Goal: Task Accomplishment & Management: Use online tool/utility

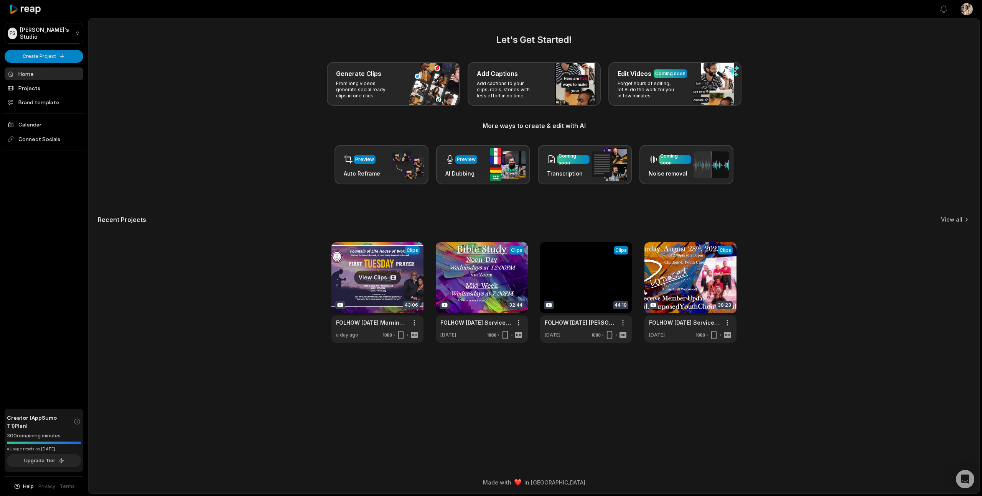
click at [387, 275] on link at bounding box center [377, 292] width 92 height 101
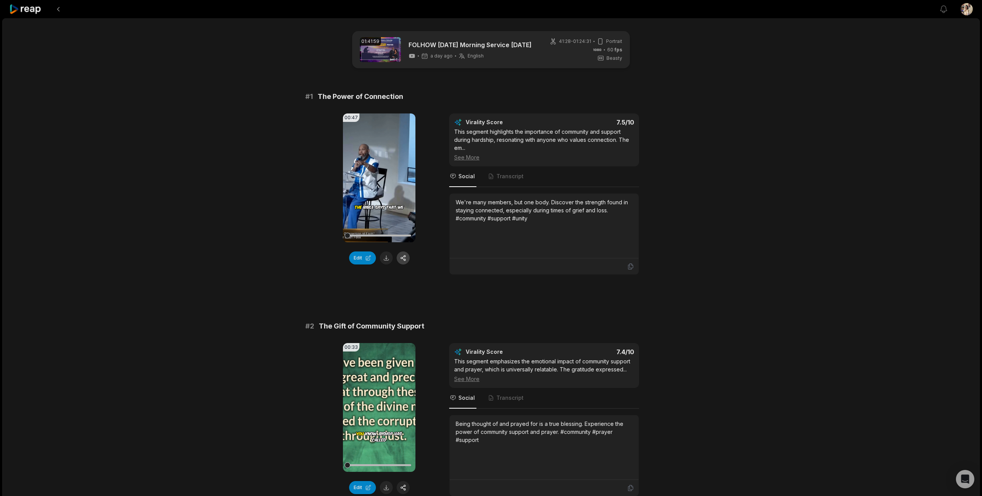
click at [403, 264] on button "button" at bounding box center [403, 258] width 13 height 13
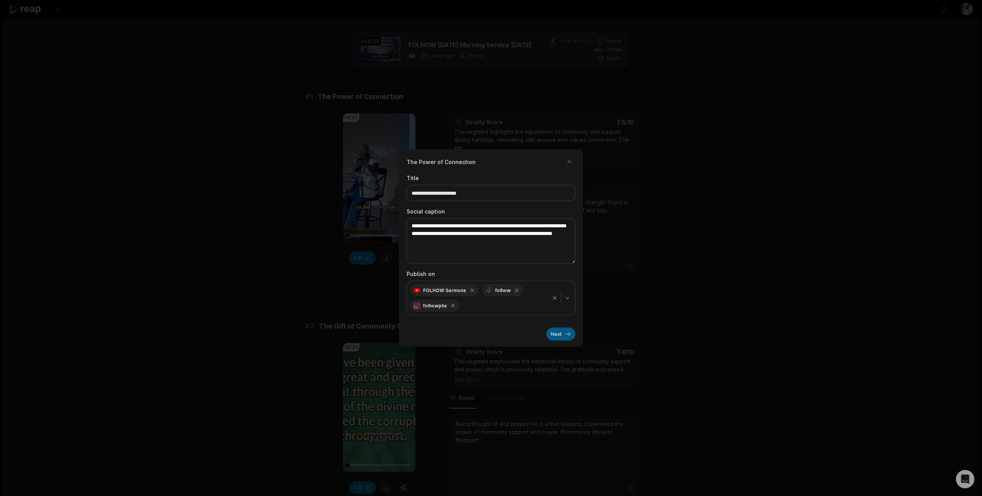
click at [562, 334] on button "Next" at bounding box center [560, 334] width 29 height 13
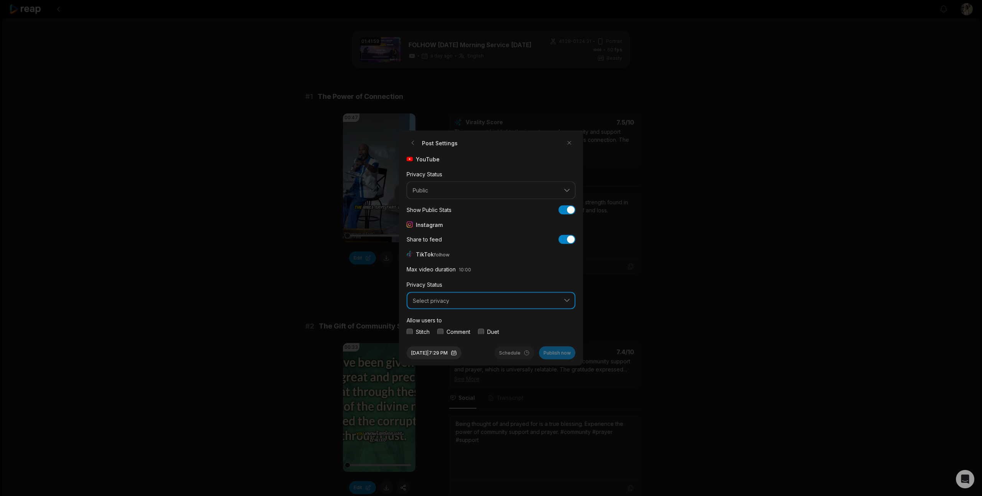
click at [513, 307] on button "Select privacy" at bounding box center [491, 301] width 169 height 18
click at [496, 319] on p "Public To Everyone" at bounding box center [491, 321] width 159 height 8
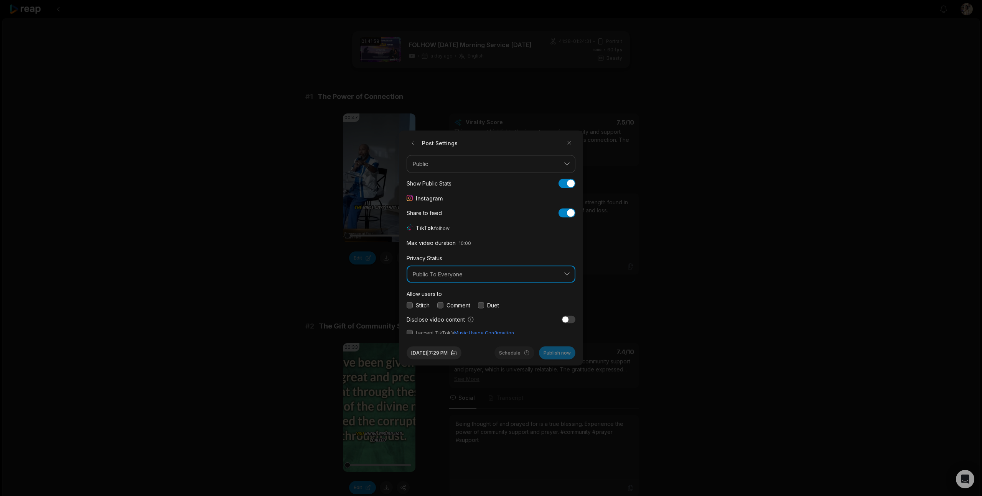
scroll to position [29, 0]
click at [408, 303] on button "button" at bounding box center [410, 303] width 6 height 6
click at [440, 303] on button "button" at bounding box center [440, 303] width 6 height 6
click at [482, 303] on button "button" at bounding box center [481, 303] width 6 height 6
click at [411, 330] on button "button" at bounding box center [410, 331] width 6 height 6
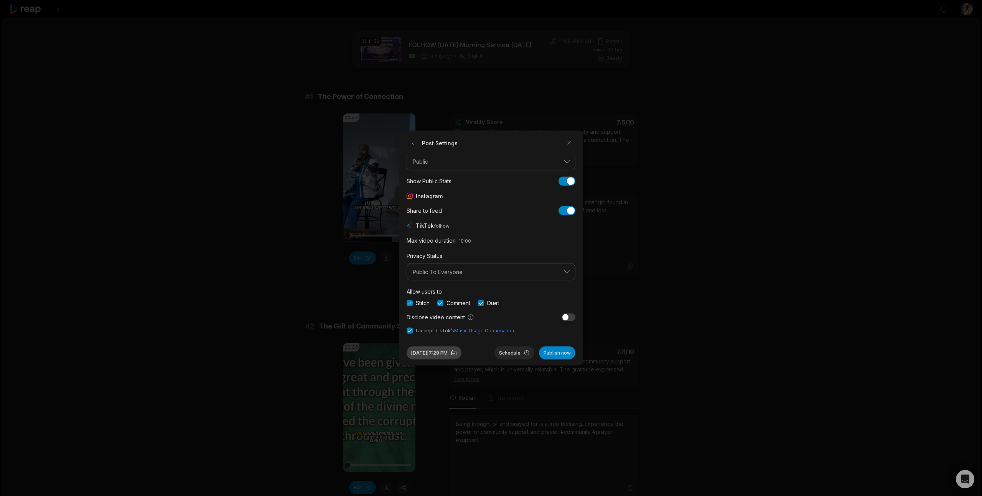
click at [436, 355] on button "Sep 2, 2025 | 7:29 PM" at bounding box center [434, 353] width 55 height 13
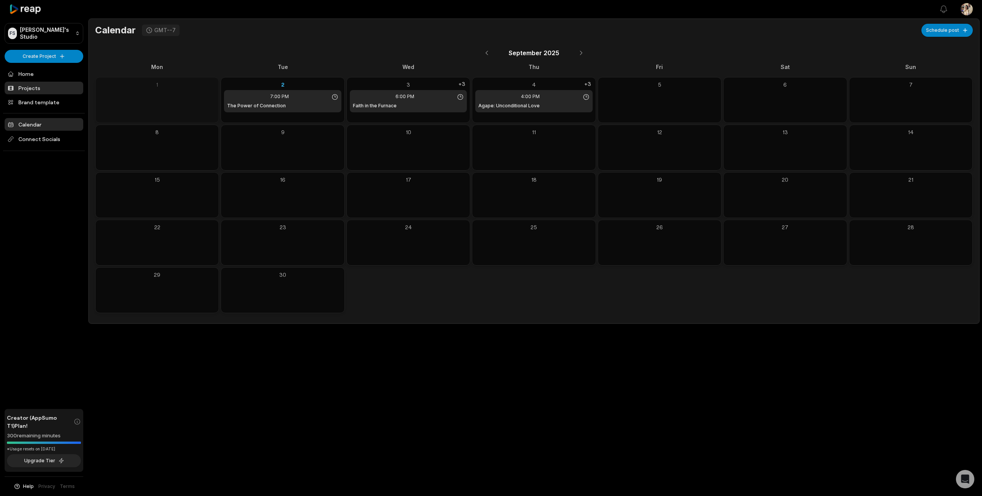
click at [44, 82] on link "Projects" at bounding box center [44, 88] width 79 height 13
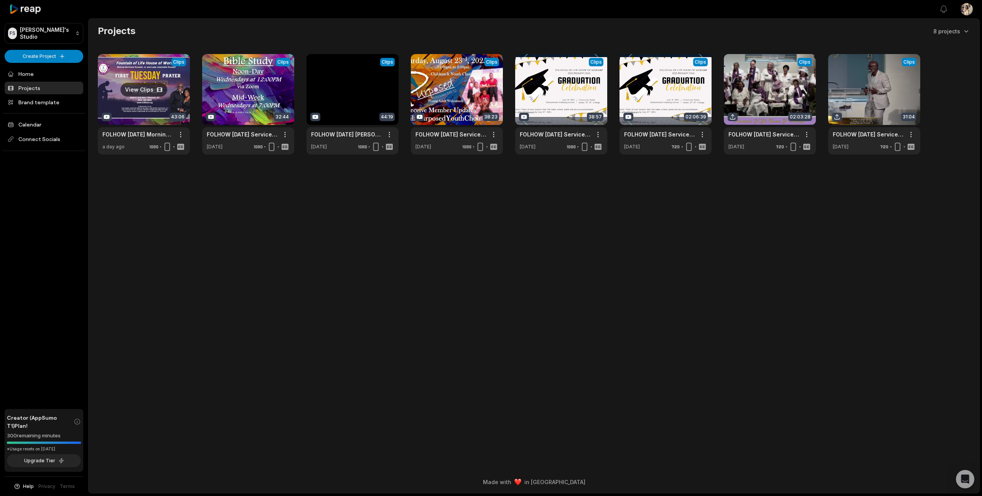
click at [142, 92] on link at bounding box center [144, 104] width 92 height 101
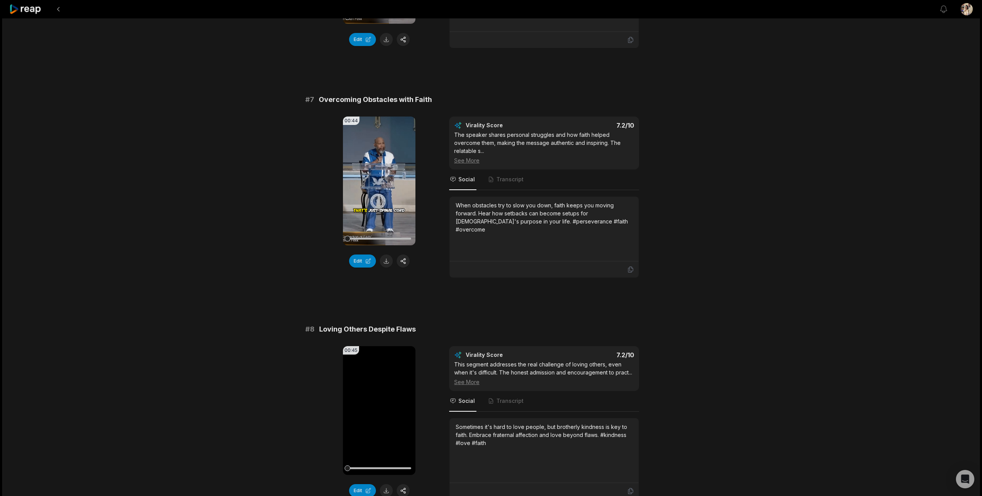
scroll to position [1406, 0]
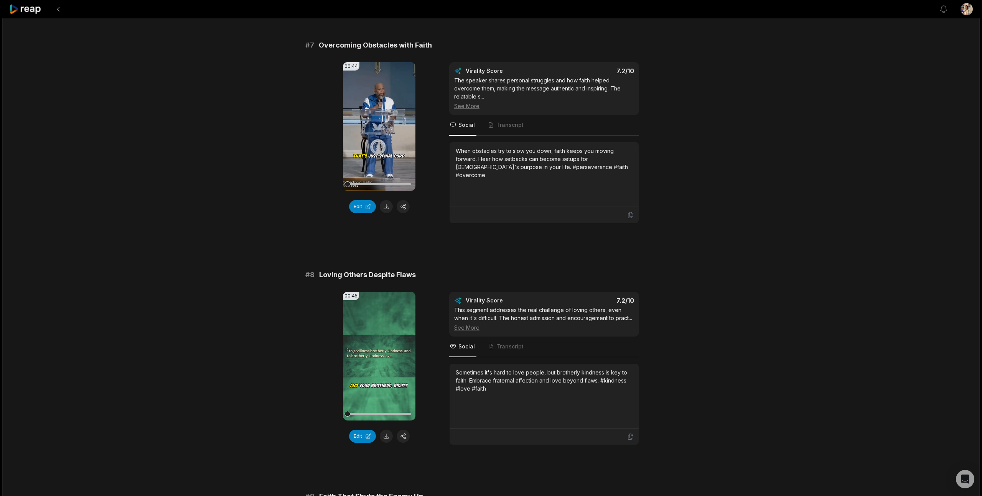
scroll to position [1870, 0]
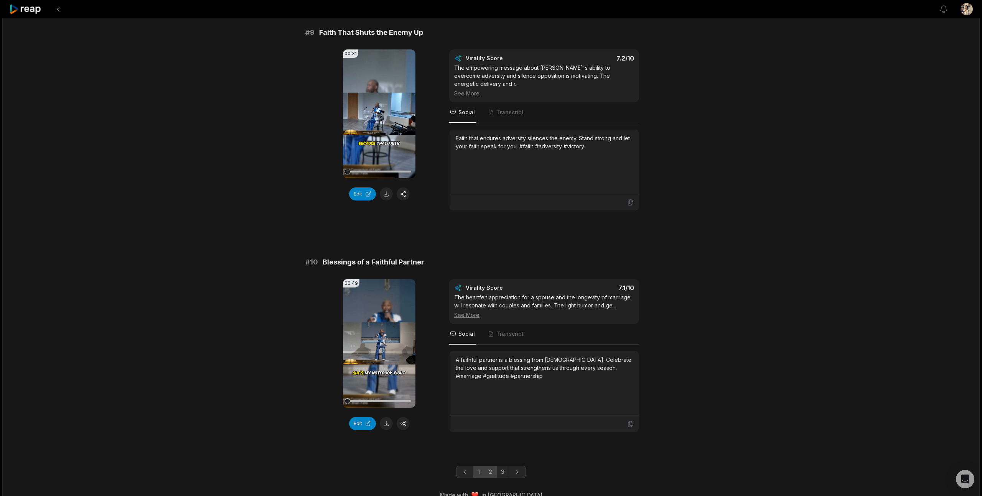
click at [489, 466] on link "2" at bounding box center [490, 472] width 13 height 12
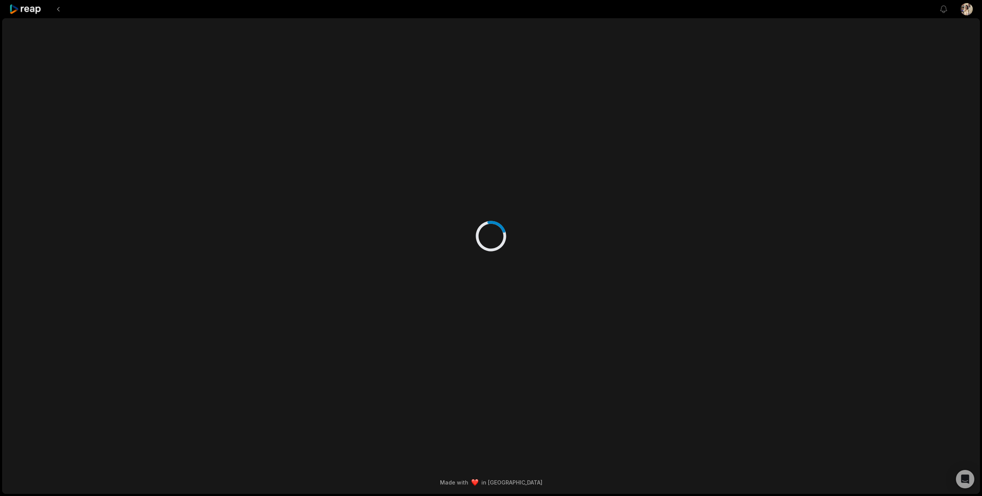
scroll to position [0, 0]
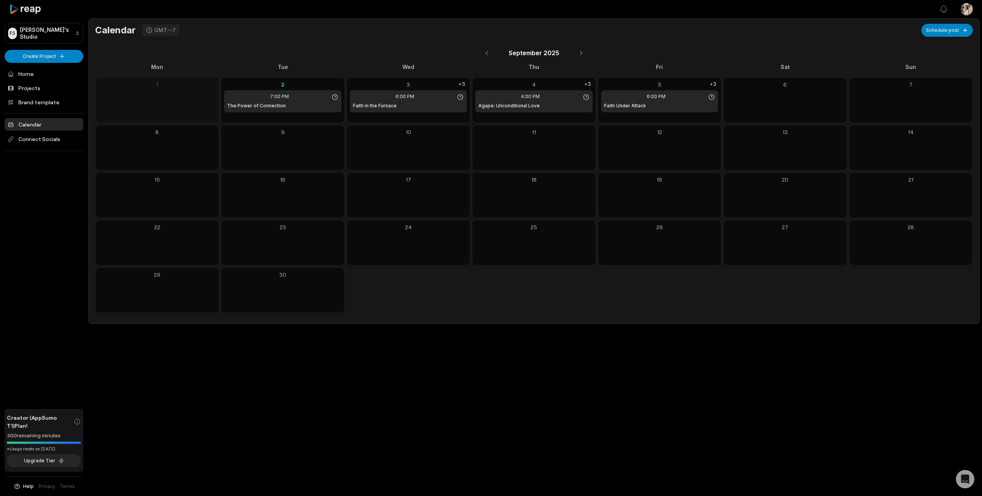
click at [255, 45] on div "September 2025" at bounding box center [534, 53] width 878 height 18
